Goal: Task Accomplishment & Management: Use online tool/utility

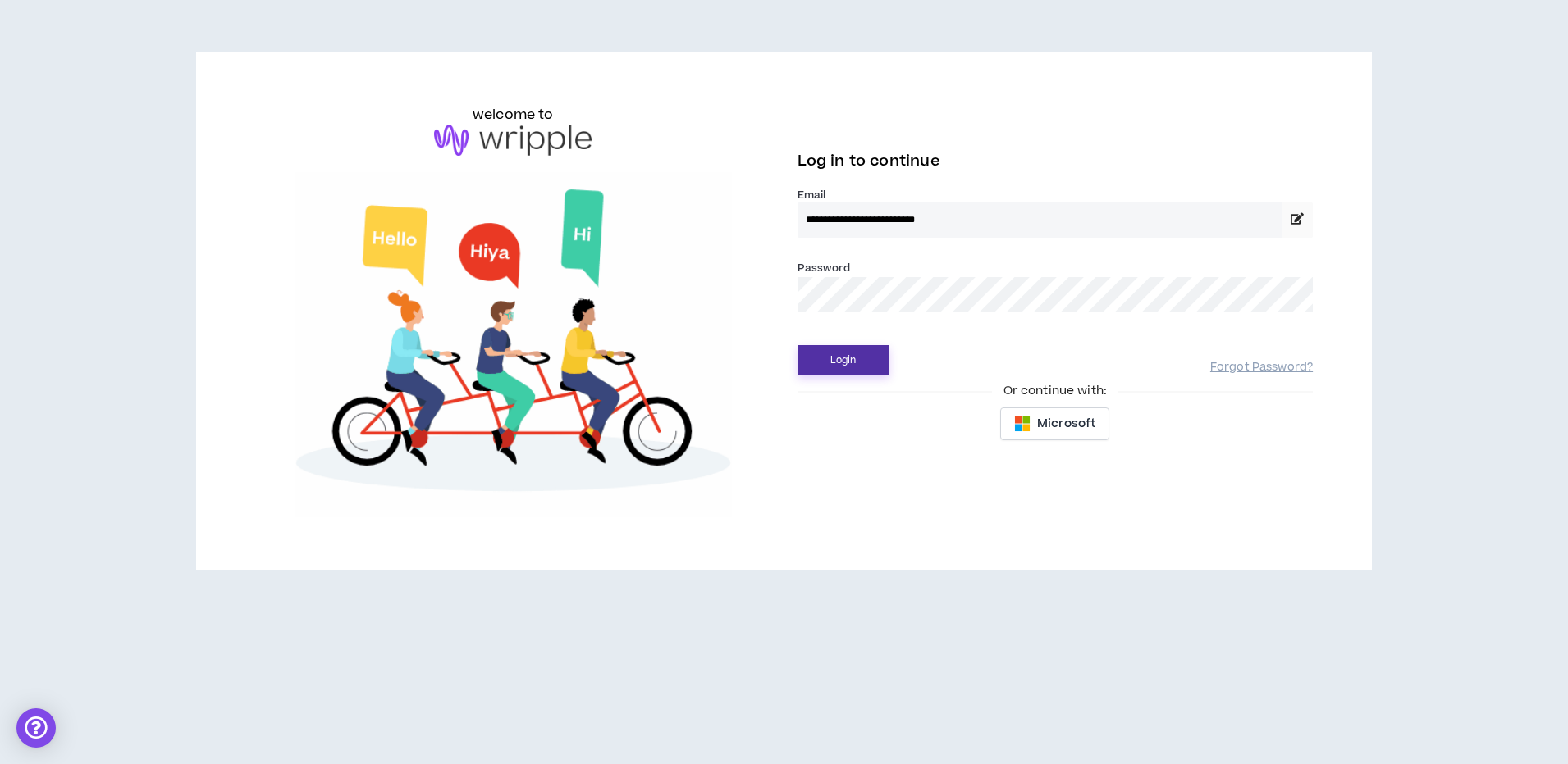
click at [836, 362] on button "Login" at bounding box center [843, 360] width 92 height 31
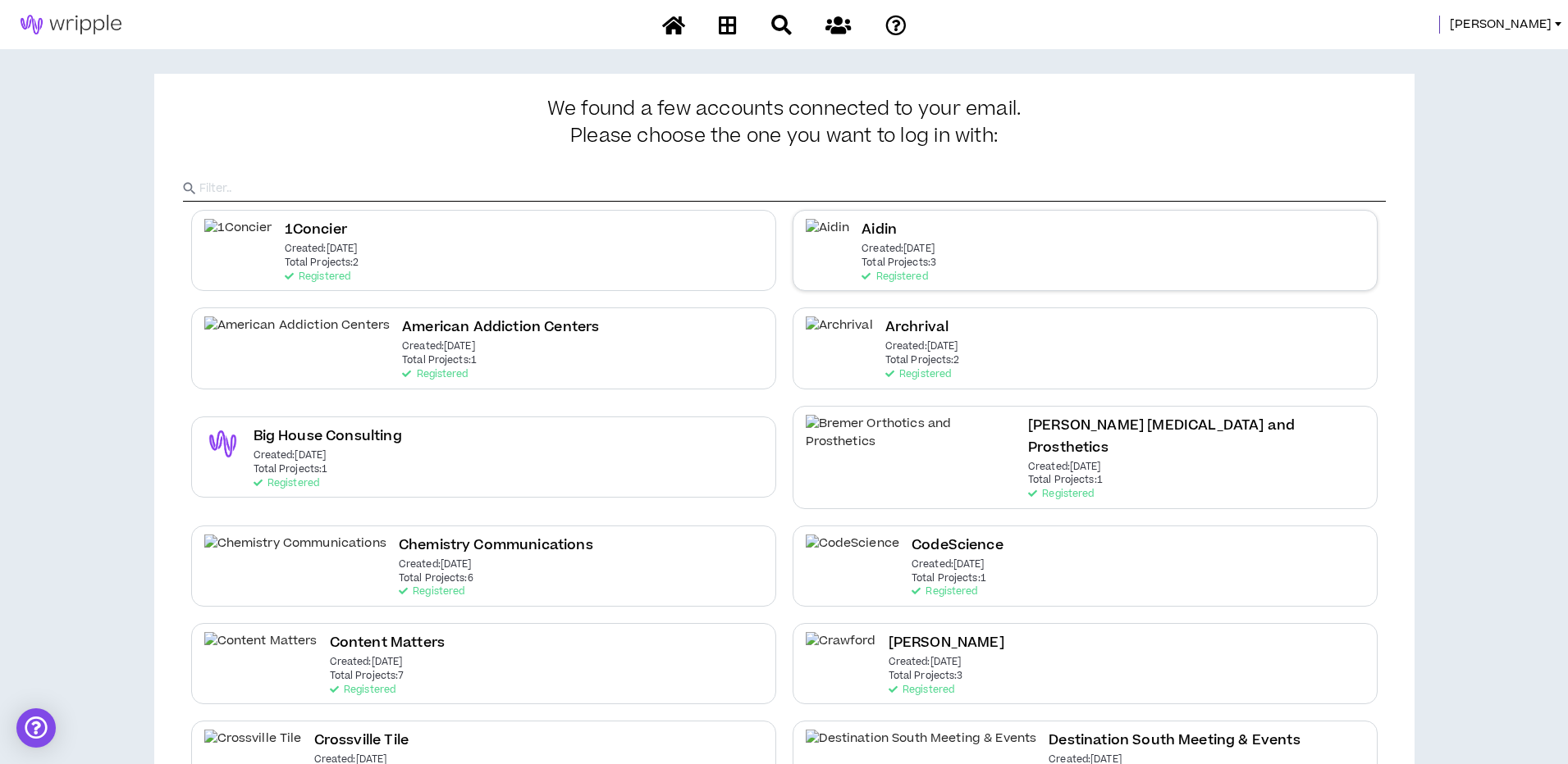
click at [904, 250] on p "Created: [DATE]" at bounding box center [898, 249] width 73 height 12
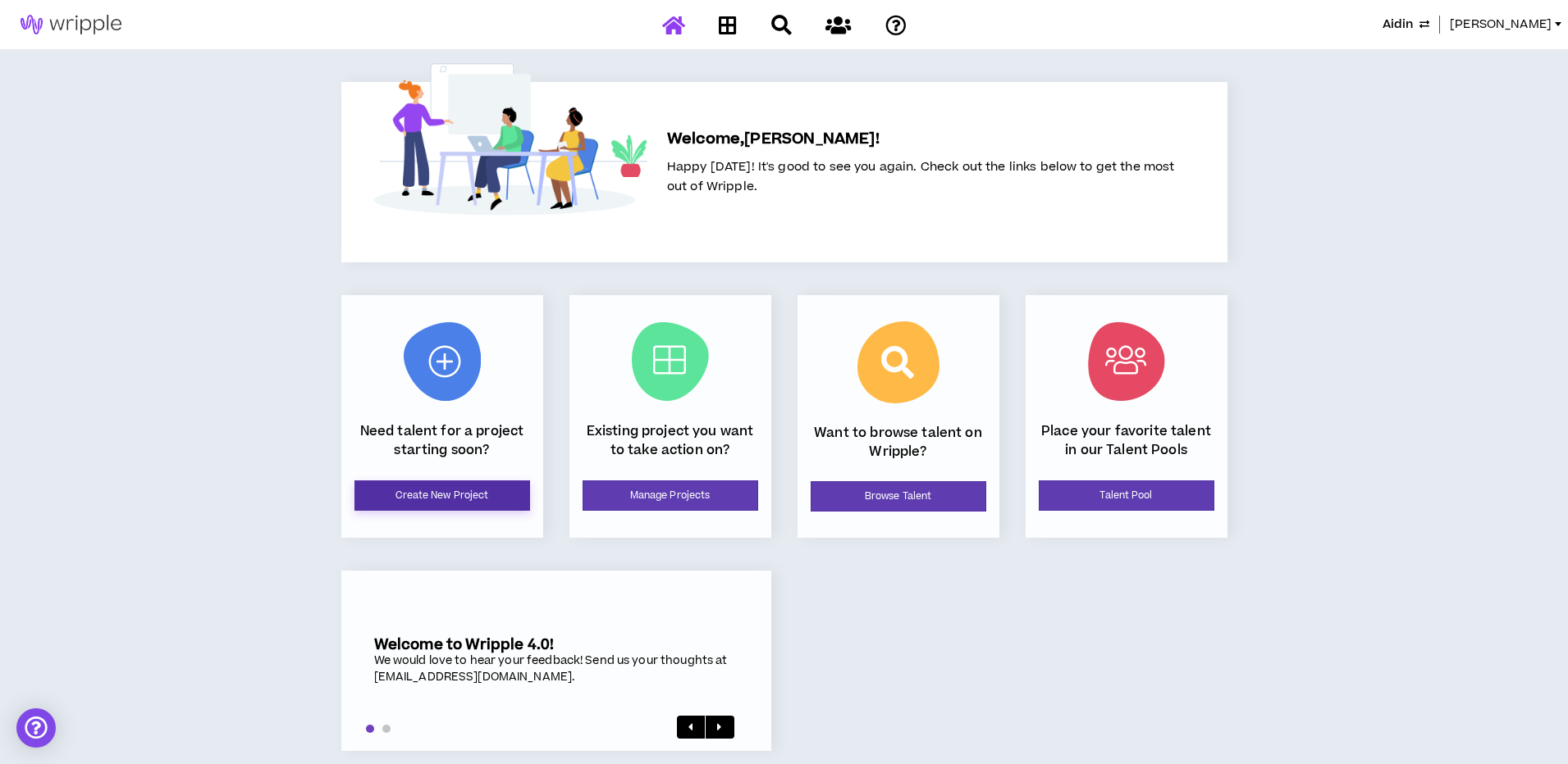
click at [431, 486] on link "Create New Project" at bounding box center [441, 496] width 175 height 31
